Goal: Task Accomplishment & Management: Manage account settings

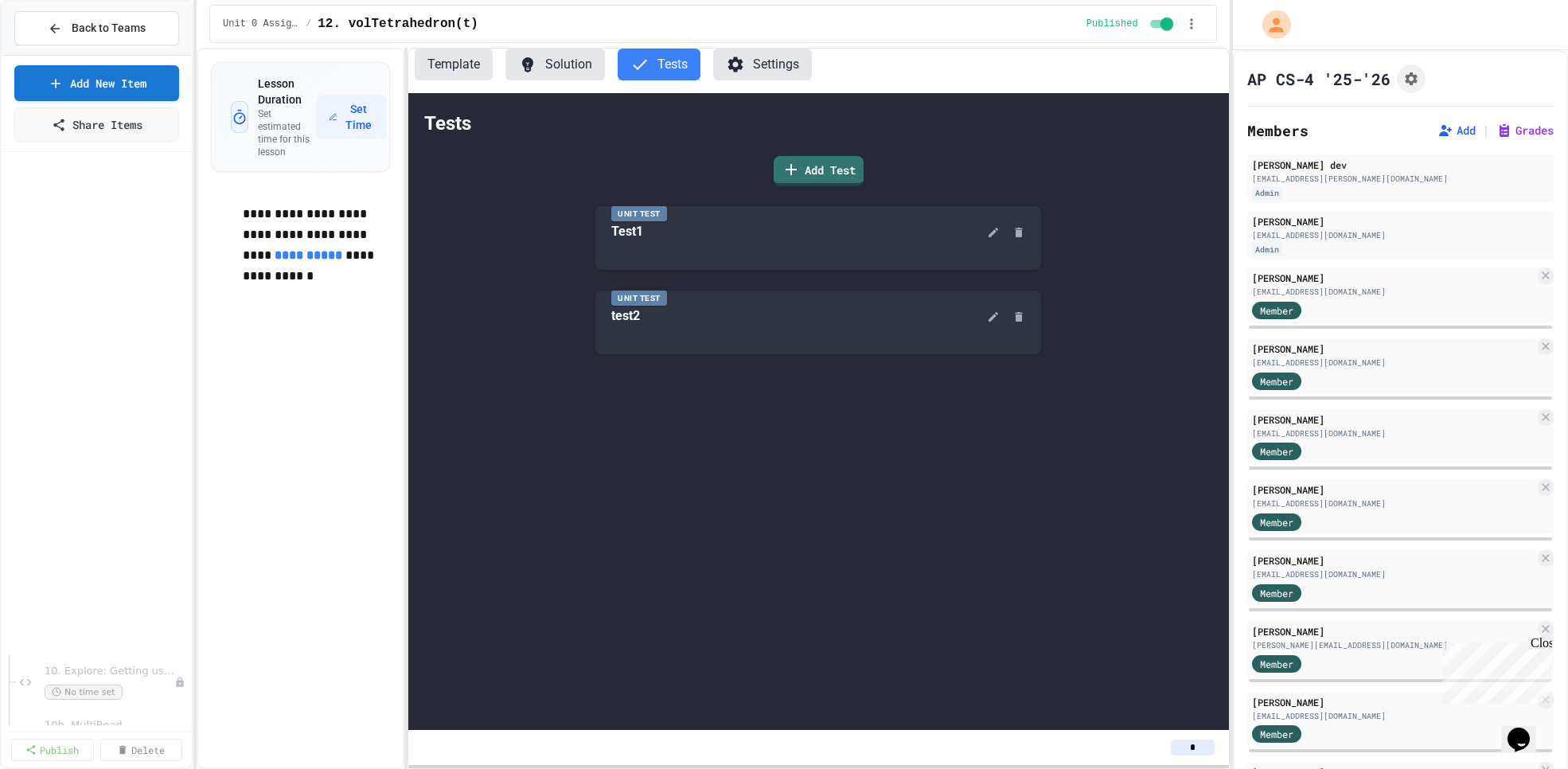
scroll to position [563, 0]
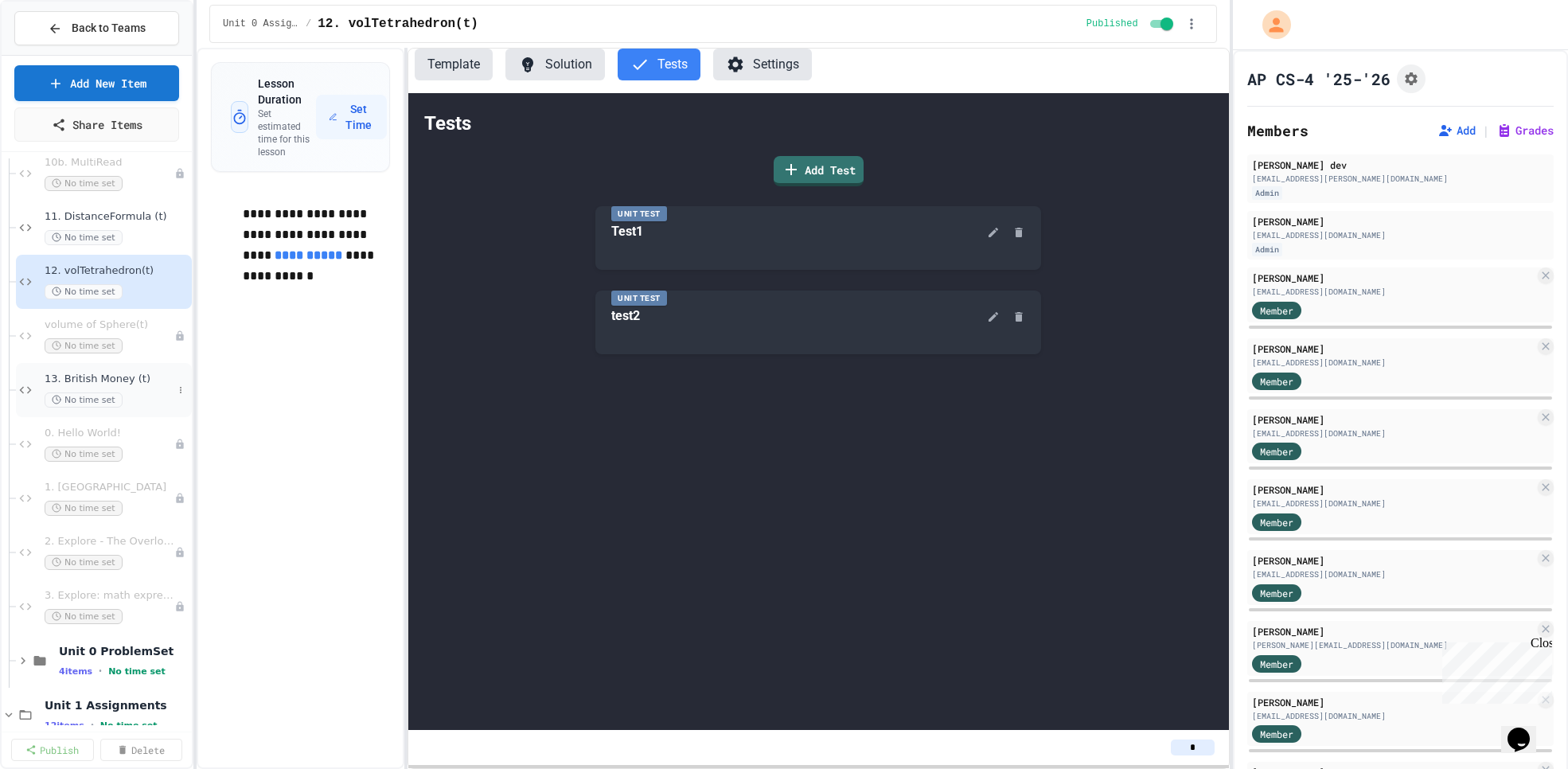
click at [158, 382] on span "13. British Money (t)" at bounding box center [108, 380] width 128 height 13
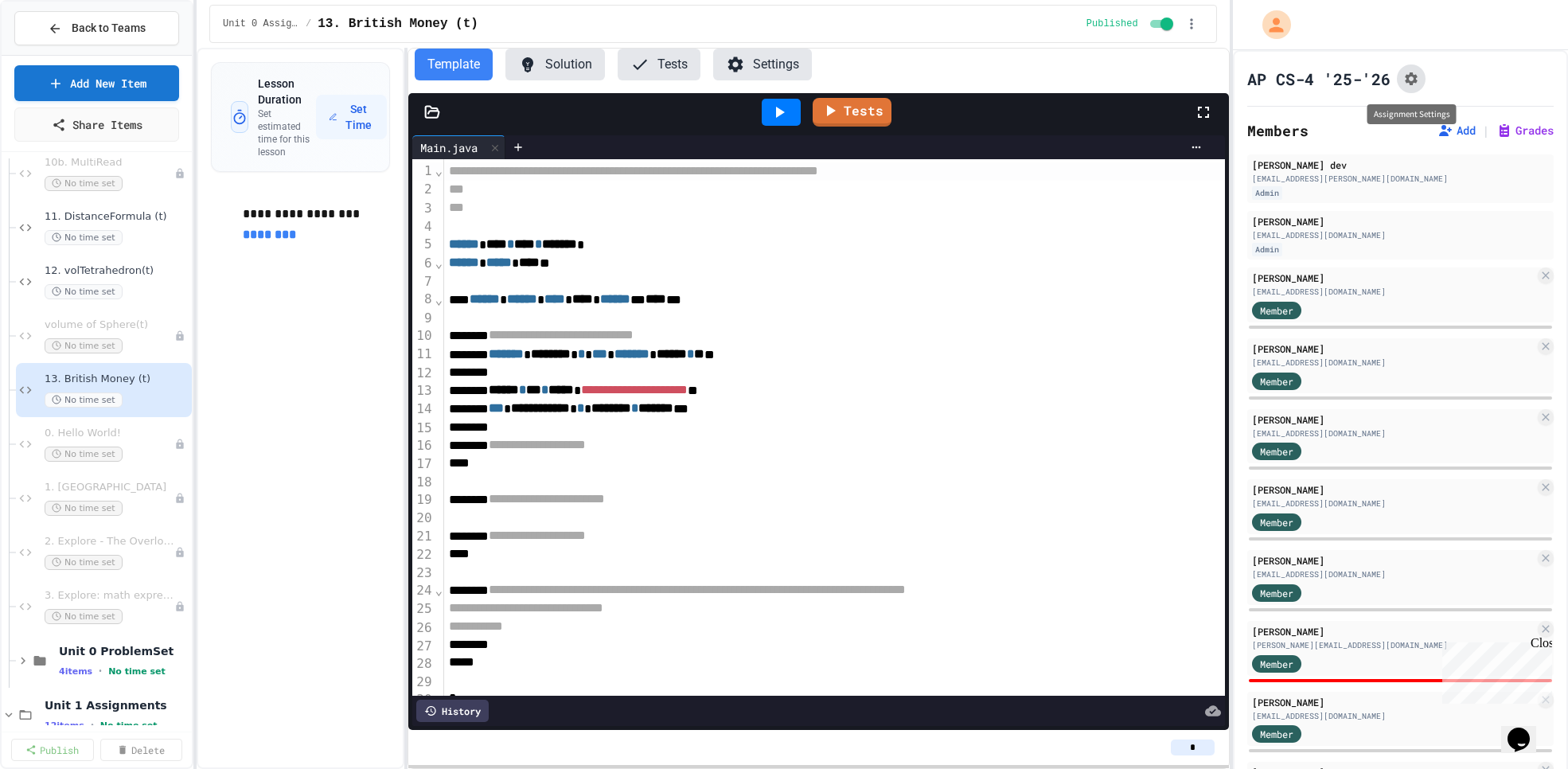
click at [1407, 74] on icon "Assignment Settings" at bounding box center [1411, 79] width 16 height 16
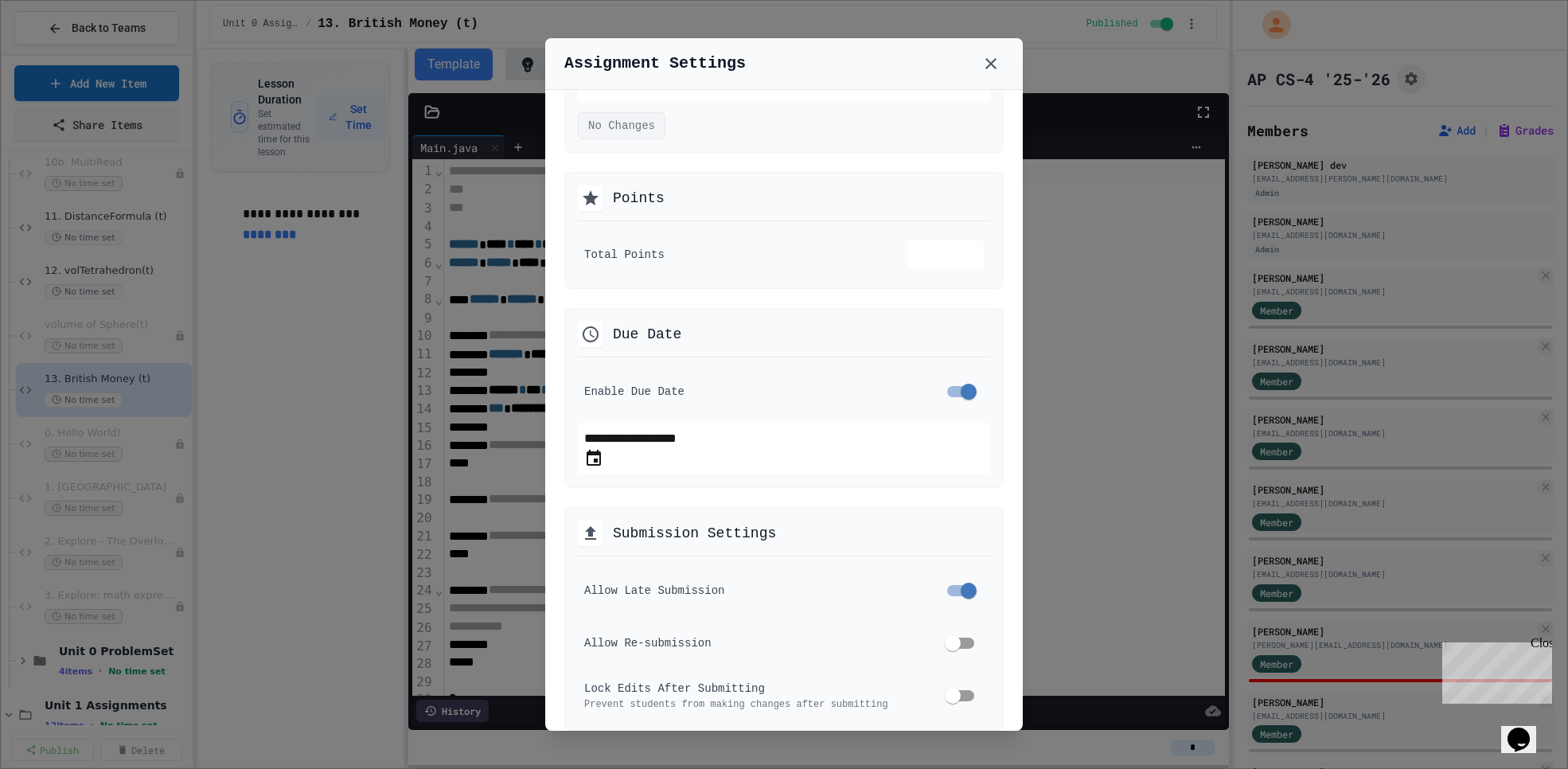
scroll to position [192, 0]
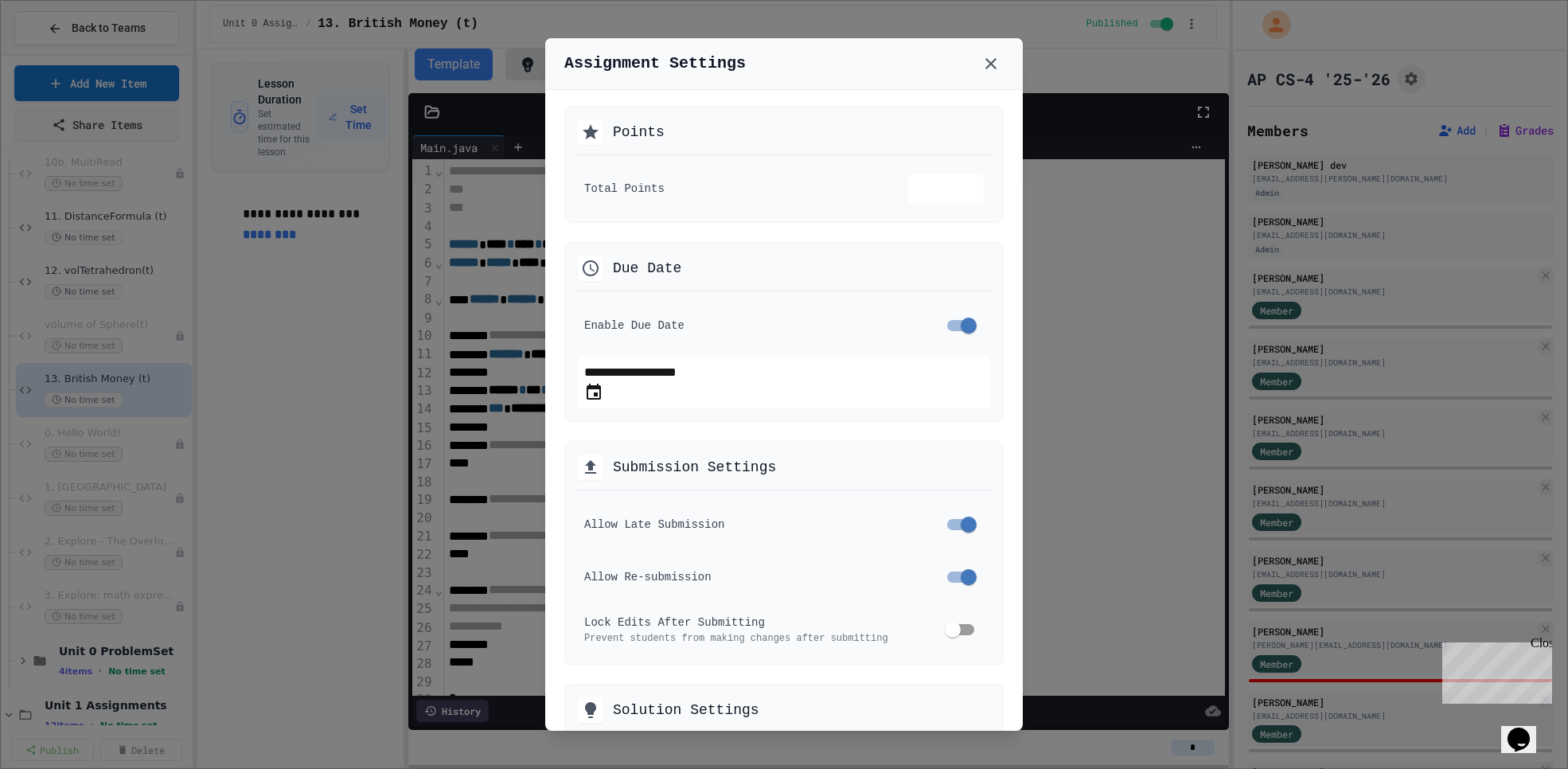
click at [1112, 200] on div at bounding box center [784, 384] width 1568 height 769
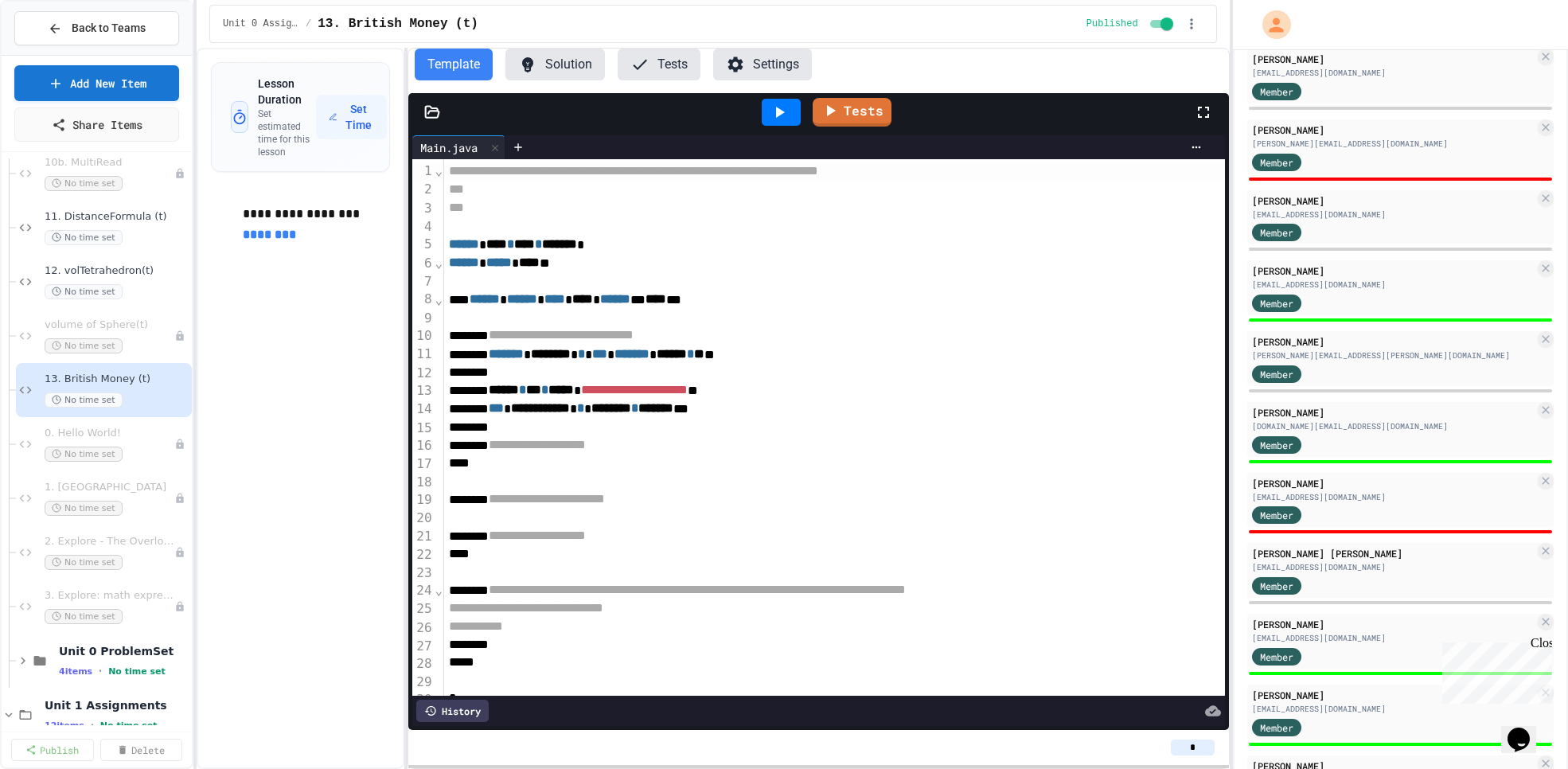
scroll to position [560, 0]
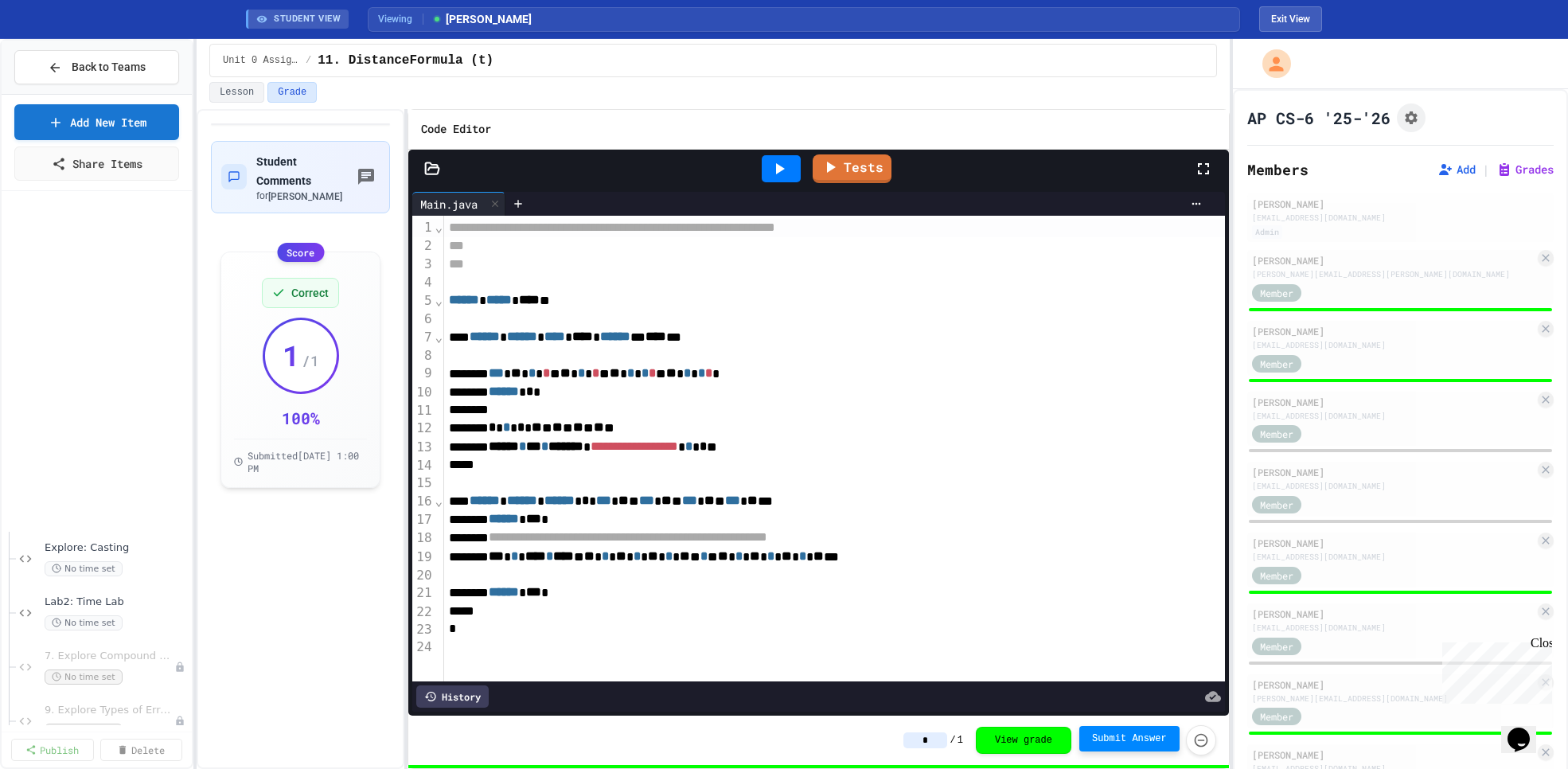
scroll to position [394, 0]
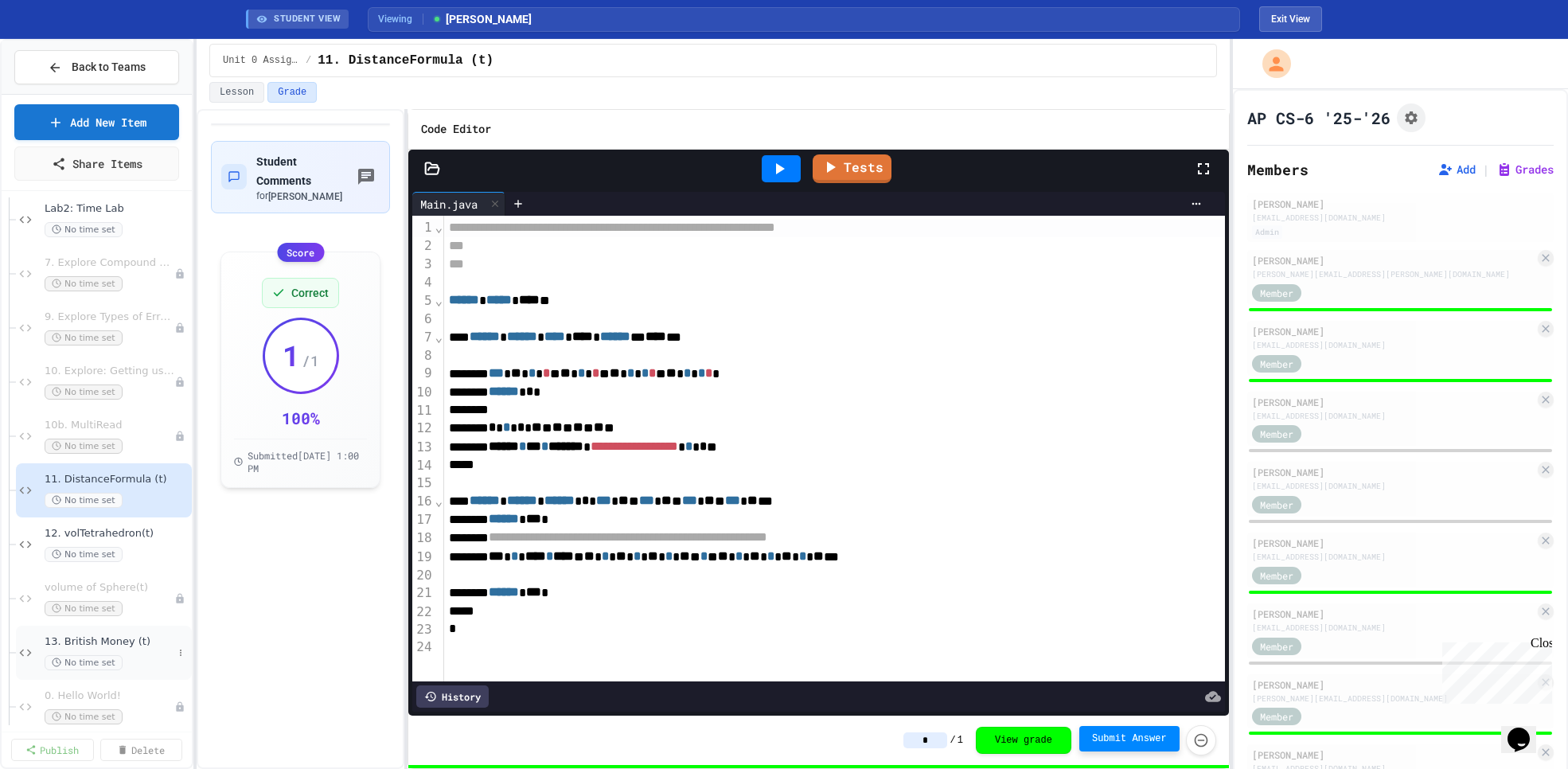
click at [135, 664] on div "No time set" at bounding box center [108, 663] width 128 height 15
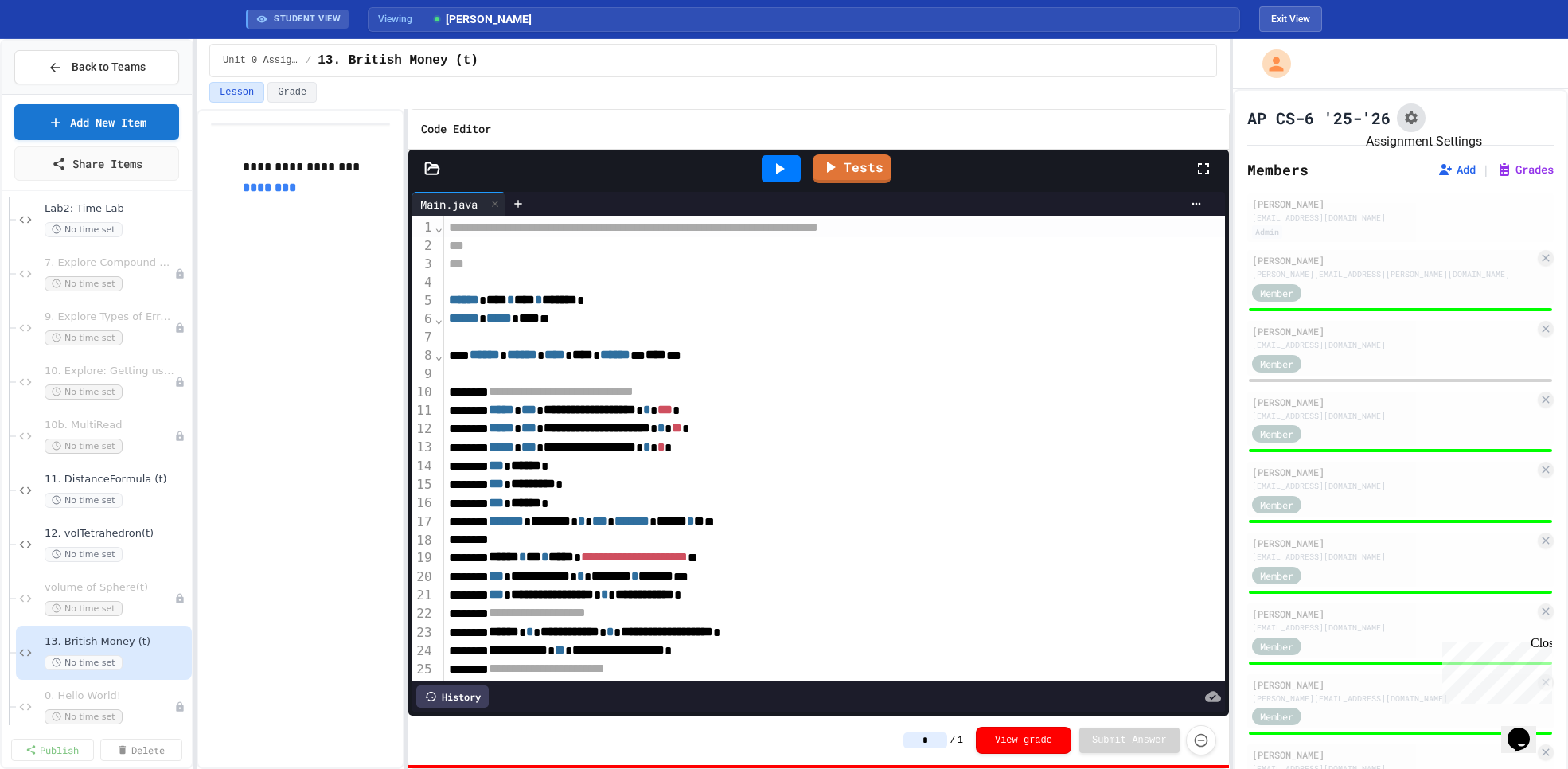
click at [1413, 119] on icon "Assignment Settings" at bounding box center [1411, 117] width 16 height 16
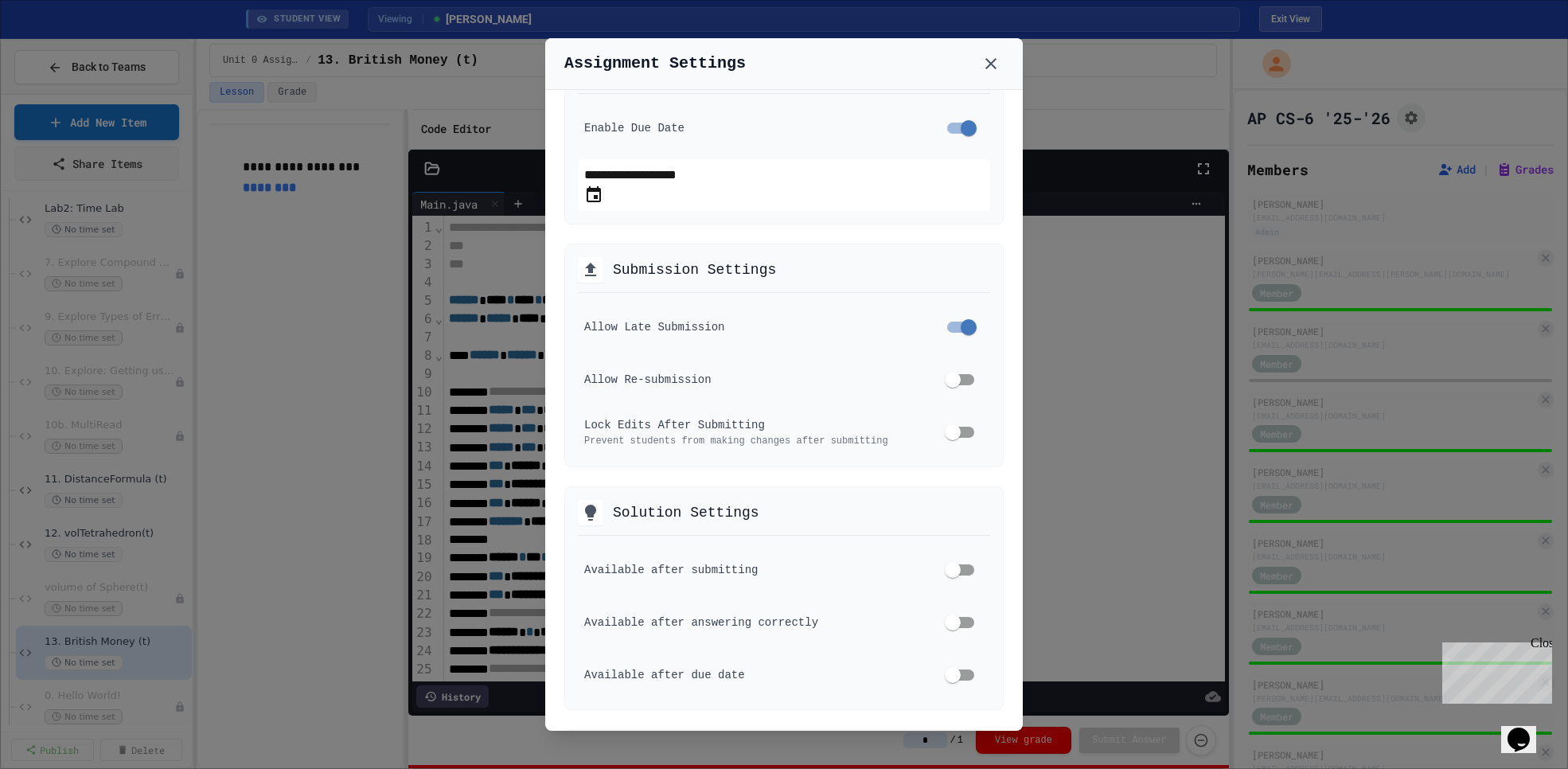
scroll to position [407, 0]
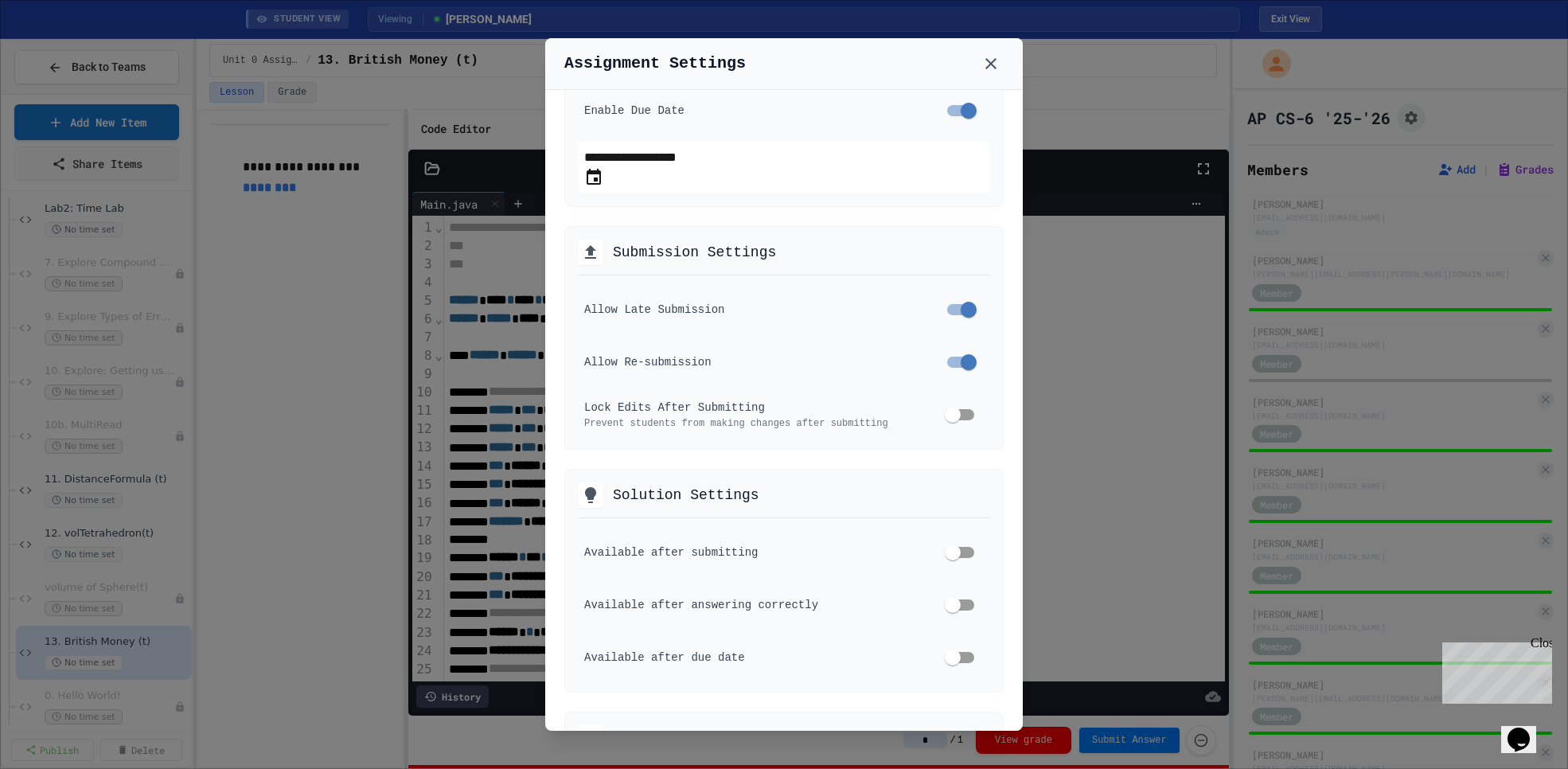
click at [1109, 265] on div at bounding box center [784, 384] width 1568 height 769
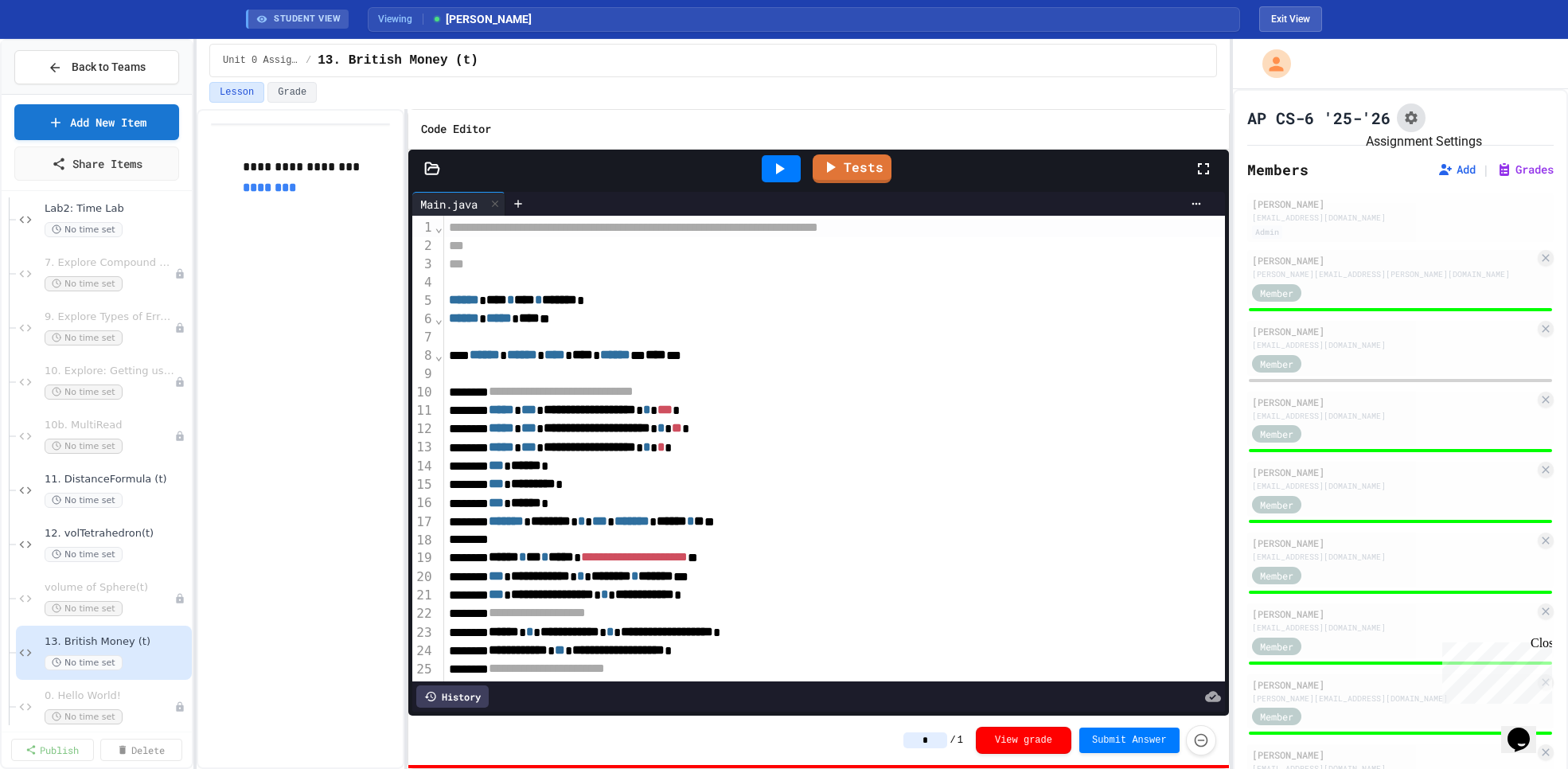
click at [1408, 118] on icon "Assignment Settings" at bounding box center [1411, 117] width 12 height 12
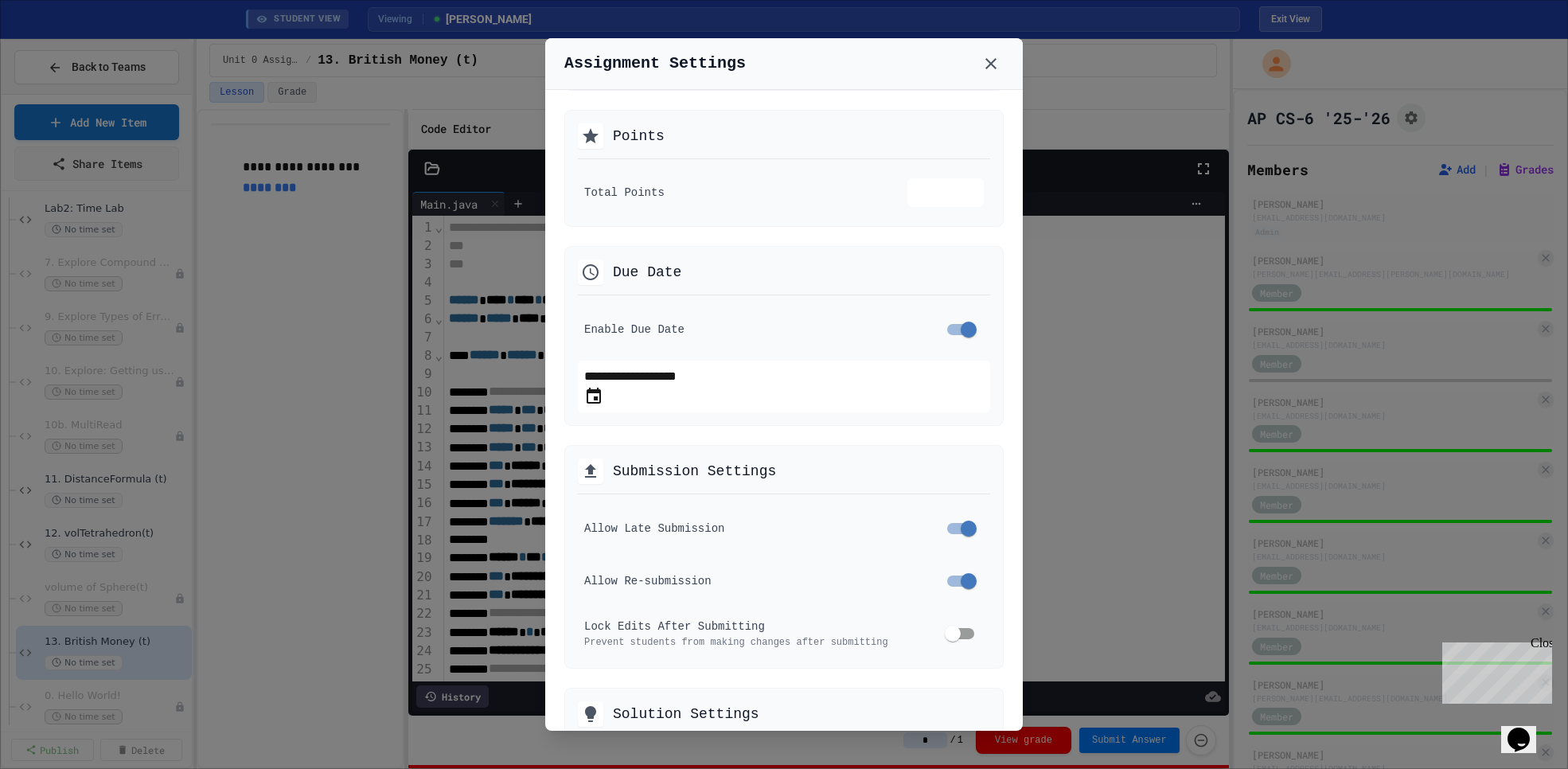
scroll to position [191, 0]
click at [287, 490] on div at bounding box center [784, 384] width 1568 height 769
